Goal: Information Seeking & Learning: Find specific fact

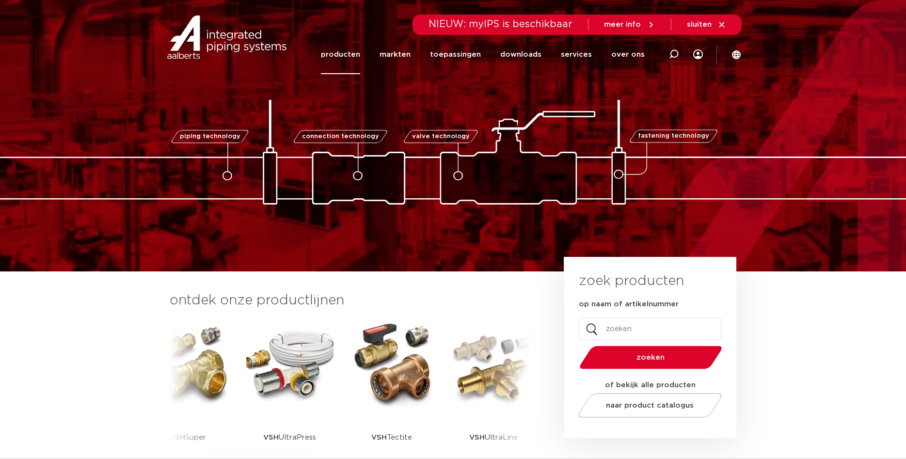
click at [336, 49] on link "producten" at bounding box center [340, 54] width 39 height 39
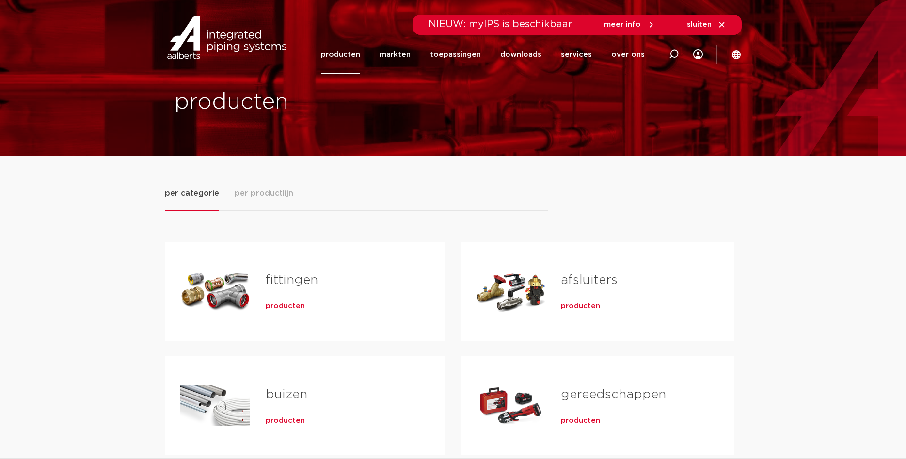
click at [310, 284] on link "fittingen" at bounding box center [292, 280] width 52 height 13
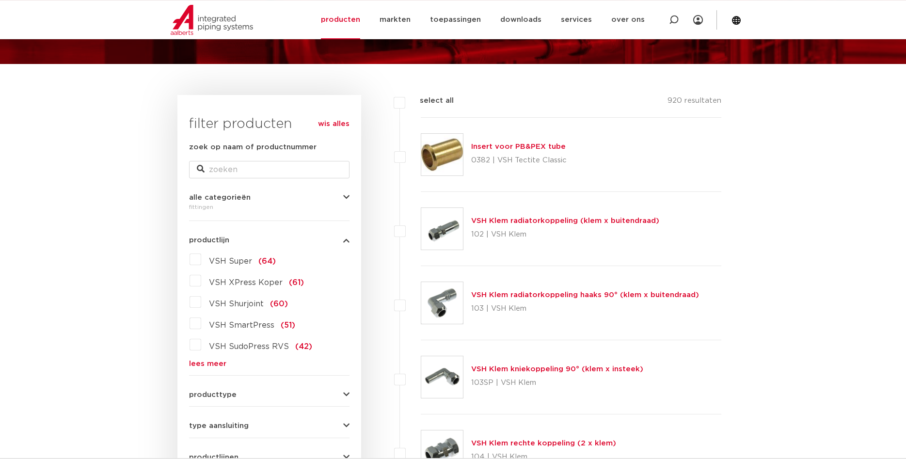
scroll to position [99, 0]
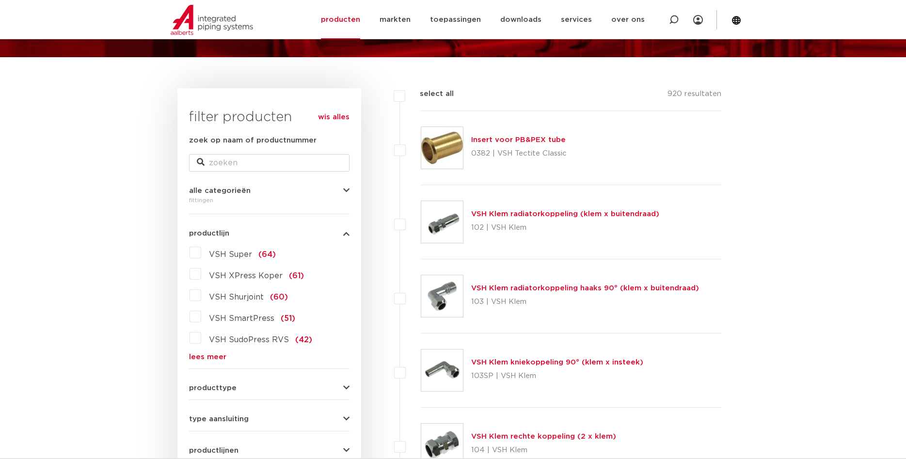
click at [222, 361] on link "lees meer" at bounding box center [269, 356] width 160 height 7
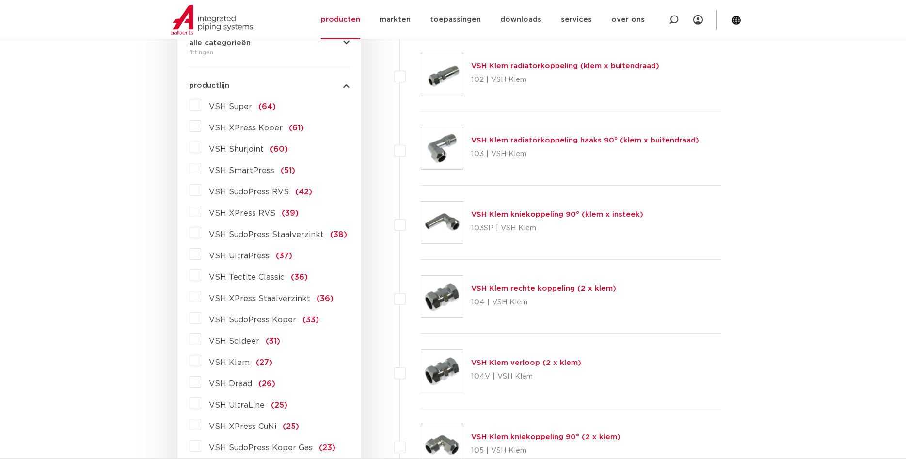
scroll to position [247, 0]
click at [201, 380] on label "VSH Draad (26)" at bounding box center [238, 382] width 74 height 16
click at [0, 0] on input "VSH Draad (26)" at bounding box center [0, 0] width 0 height 0
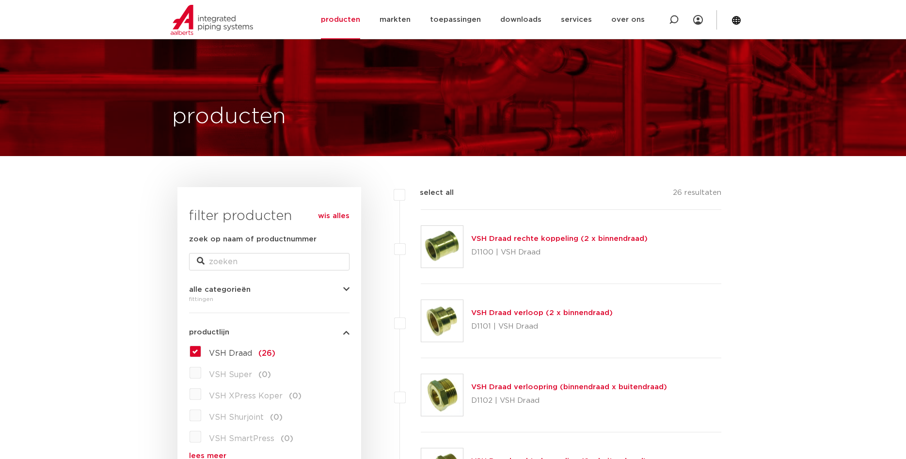
scroll to position [247, 0]
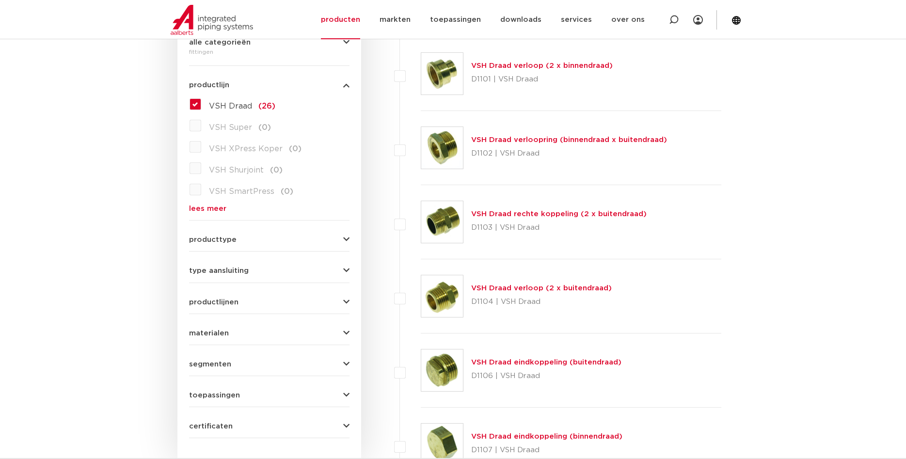
click at [549, 136] on link "VSH Draad verloopring (binnendraad x buitendraad)" at bounding box center [569, 139] width 196 height 7
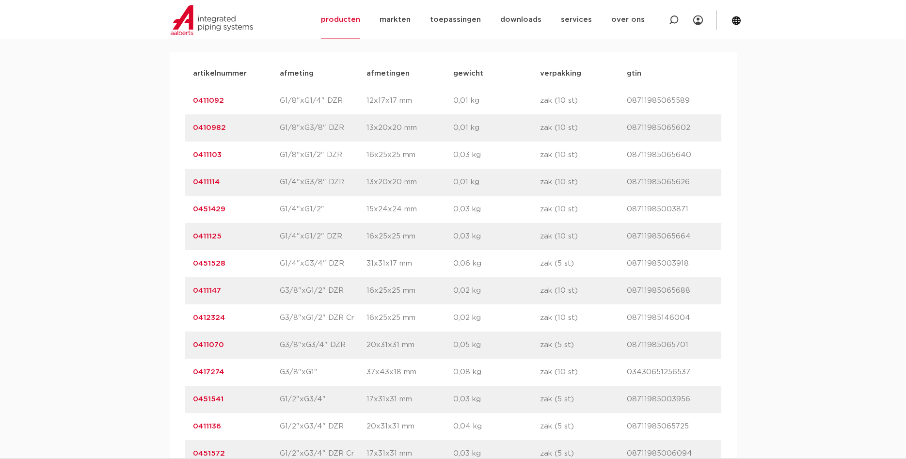
scroll to position [643, 0]
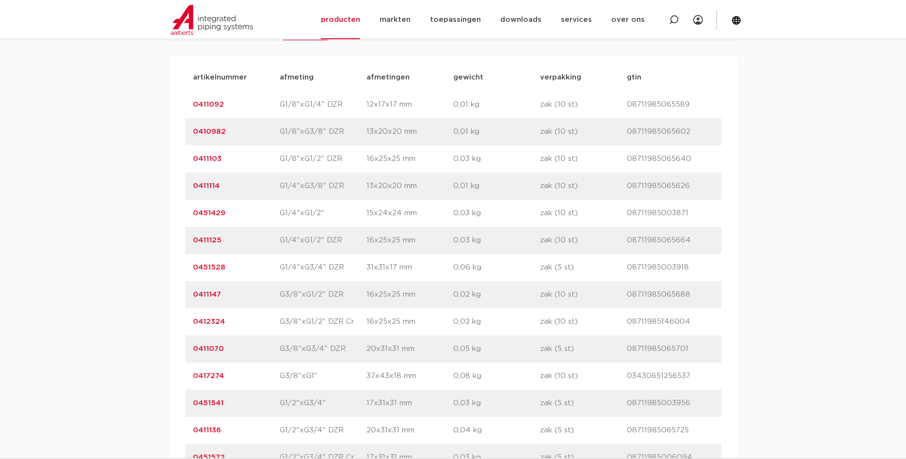
click at [199, 212] on link "0451429" at bounding box center [209, 212] width 32 height 7
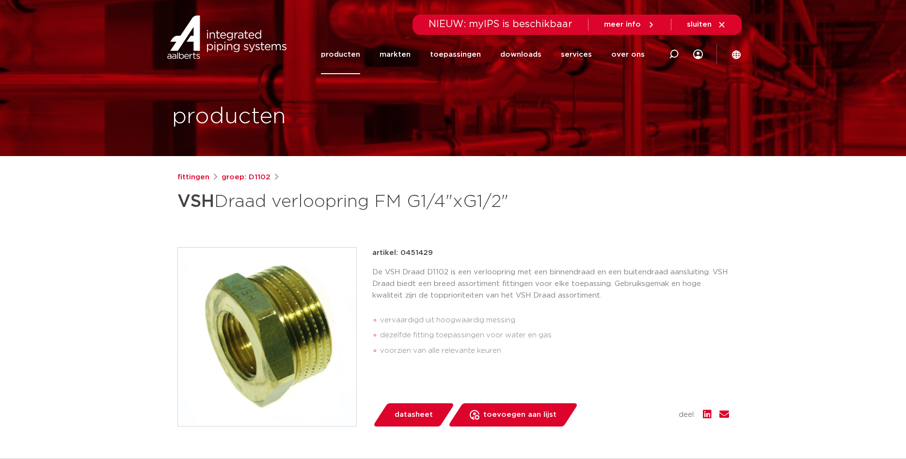
drag, startPoint x: 433, startPoint y: 253, endPoint x: 399, endPoint y: 254, distance: 33.9
click at [399, 254] on div "artikel: 0451429" at bounding box center [550, 253] width 357 height 12
copy p "0451429"
